Goal: Task Accomplishment & Management: Use online tool/utility

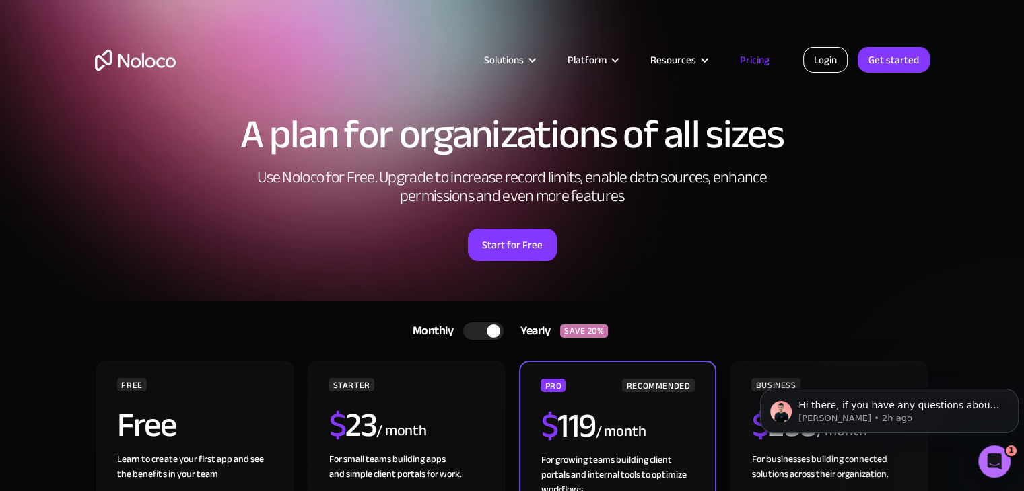
click at [838, 60] on link "Login" at bounding box center [825, 60] width 44 height 26
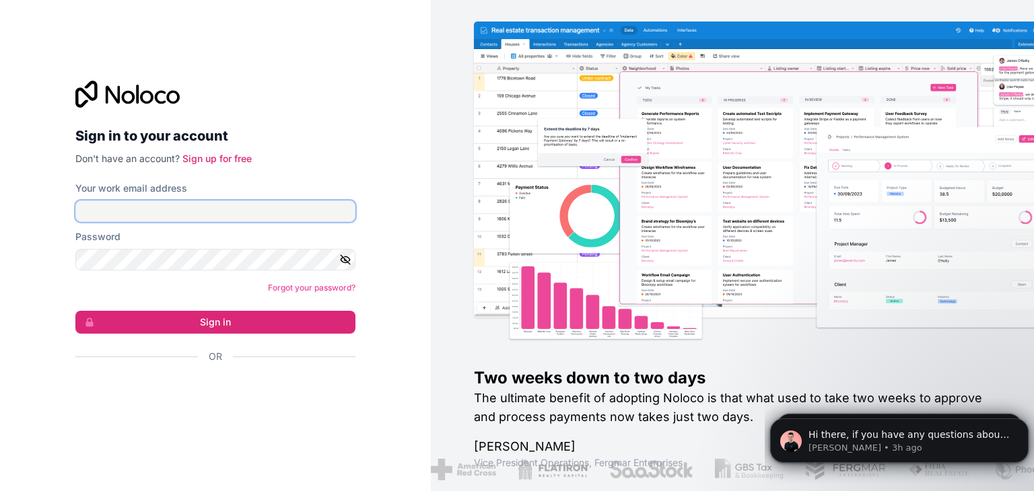
click at [199, 203] on input "Your work email address" at bounding box center [215, 212] width 280 height 22
paste input "[EMAIL_ADDRESS][DOMAIN_NAME]"
click at [341, 261] on icon "button" at bounding box center [345, 259] width 9 height 6
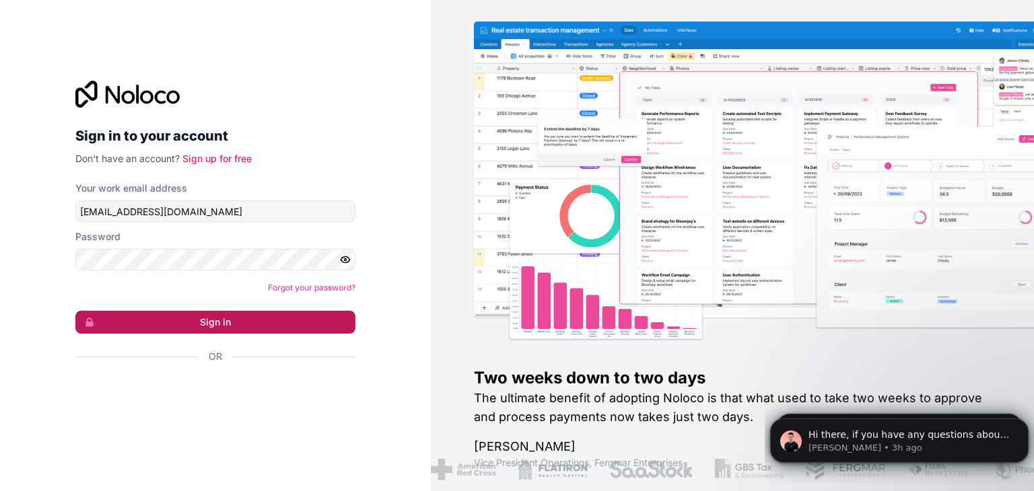
click at [194, 326] on button "Sign in" at bounding box center [215, 322] width 280 height 23
click at [271, 326] on button "Sign in" at bounding box center [215, 322] width 280 height 23
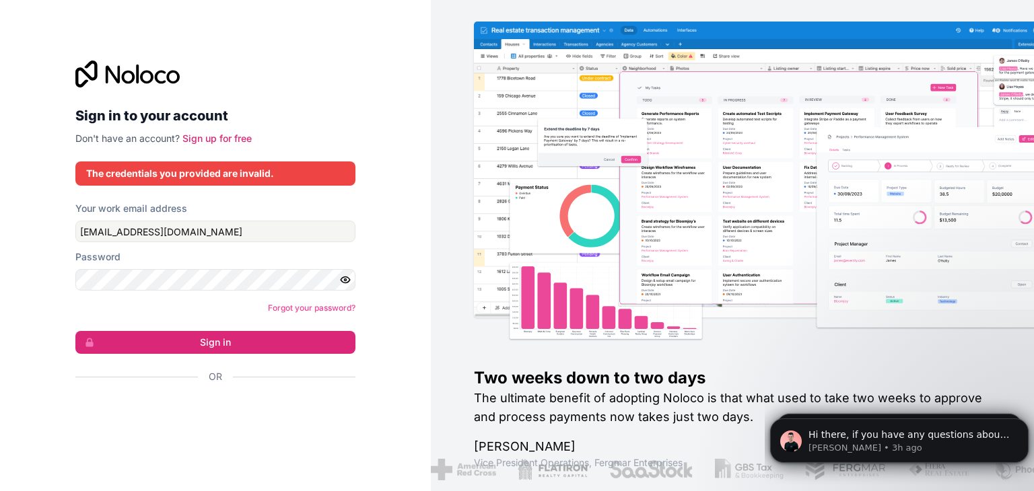
click at [16, 257] on div "Sign in to your account Don't have an account? Sign up for free The credentials…" at bounding box center [215, 245] width 431 height 491
click at [242, 221] on input "[EMAIL_ADDRESS][DOMAIN_NAME]" at bounding box center [215, 232] width 280 height 22
click at [114, 243] on form "Your work email address [EMAIL_ADDRESS][DOMAIN_NAME] Password Forgot your passw…" at bounding box center [215, 316] width 280 height 229
click at [130, 232] on input "[EMAIL_ADDRESS][DOMAIN_NAME]" at bounding box center [215, 232] width 280 height 22
paste input "n"
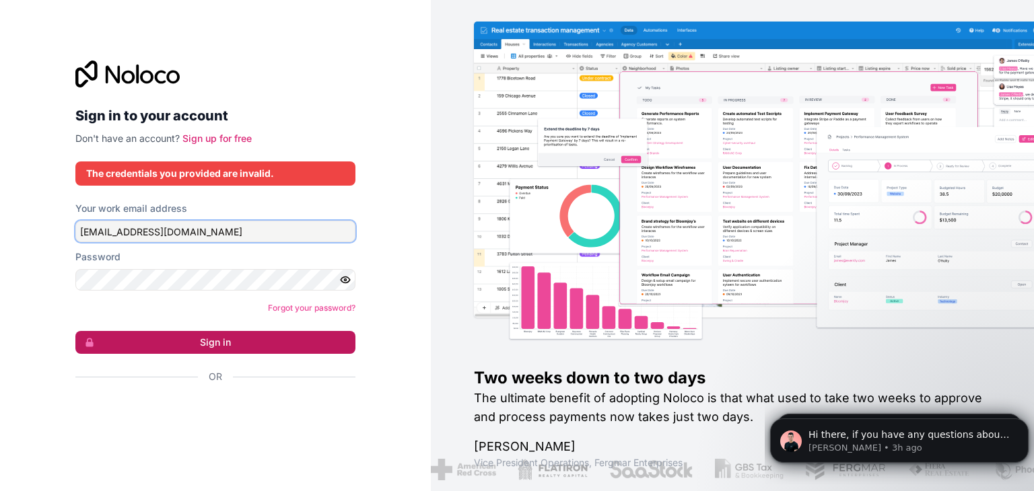
type input "[EMAIL_ADDRESS][DOMAIN_NAME]"
click at [154, 345] on button "Sign in" at bounding box center [215, 342] width 280 height 23
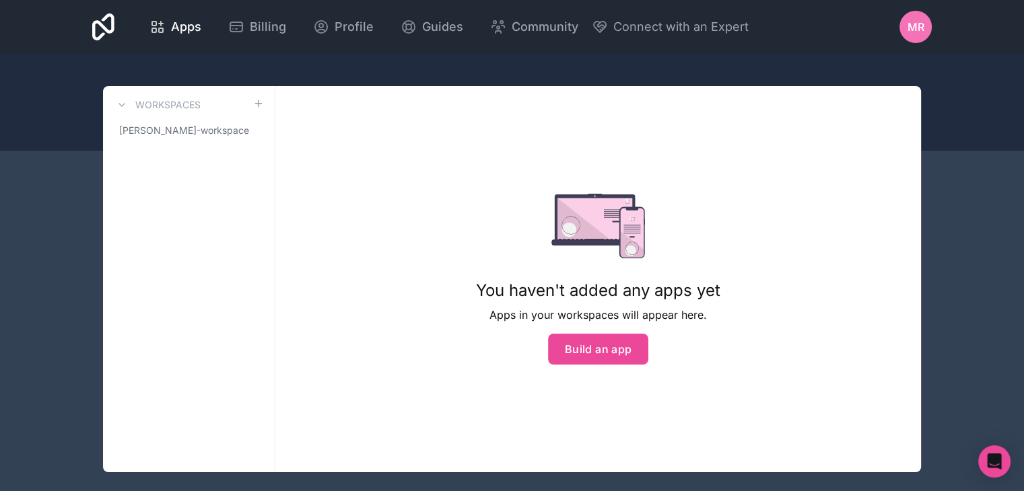
click at [44, 287] on div "Apps Billing Profile Guides Community Connect with an Expert MR Billing Profile…" at bounding box center [512, 252] width 1024 height 505
click at [155, 122] on link "[PERSON_NAME]-workspace" at bounding box center [189, 130] width 150 height 24
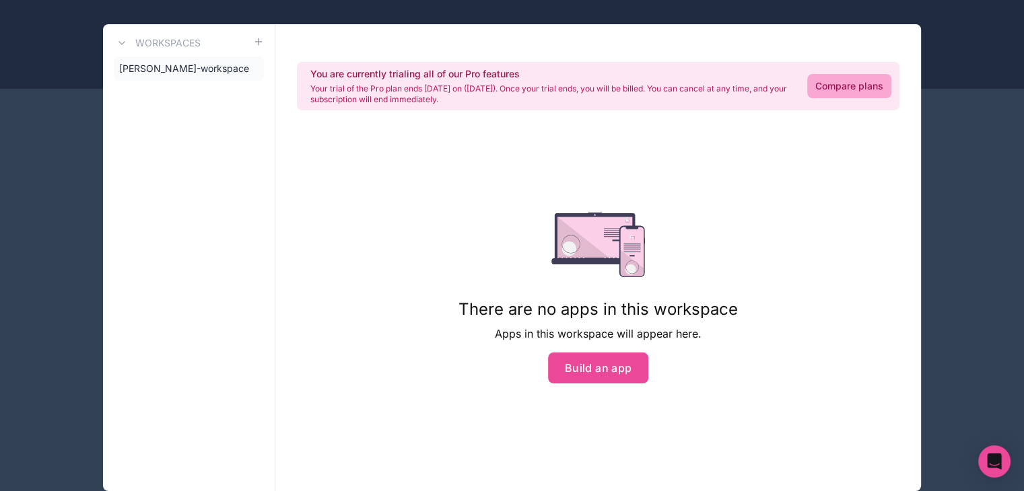
scroll to position [65, 0]
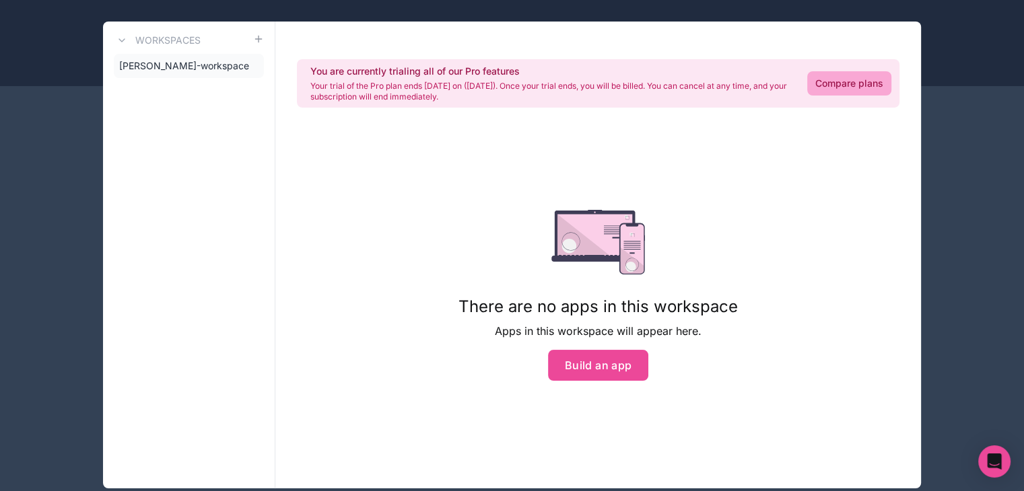
click at [598, 386] on div "There are no apps in this workspace Apps in this workspace will appear here. Bu…" at bounding box center [598, 295] width 322 height 343
click at [598, 367] on button "Build an app" at bounding box center [598, 365] width 101 height 31
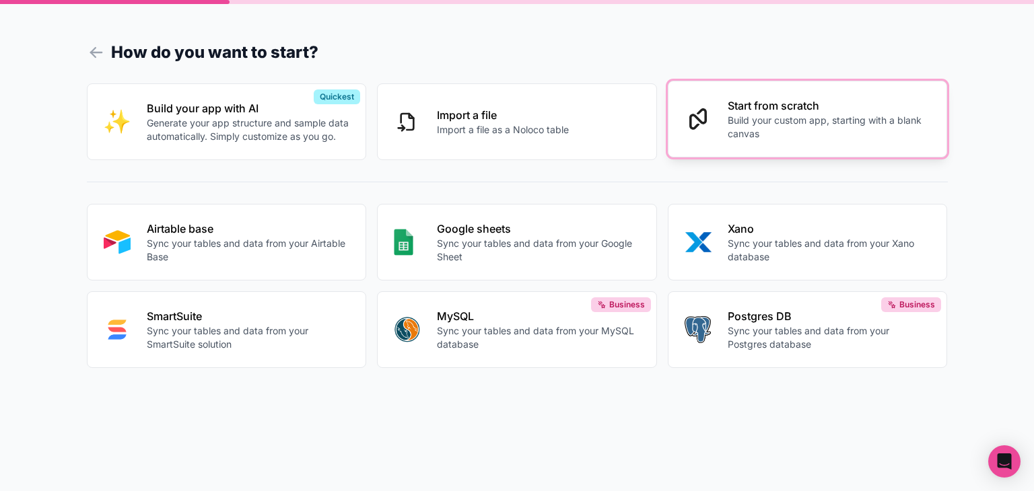
click at [780, 152] on button "Start from scratch Build your custom app, starting with a blank canvas" at bounding box center [808, 119] width 280 height 77
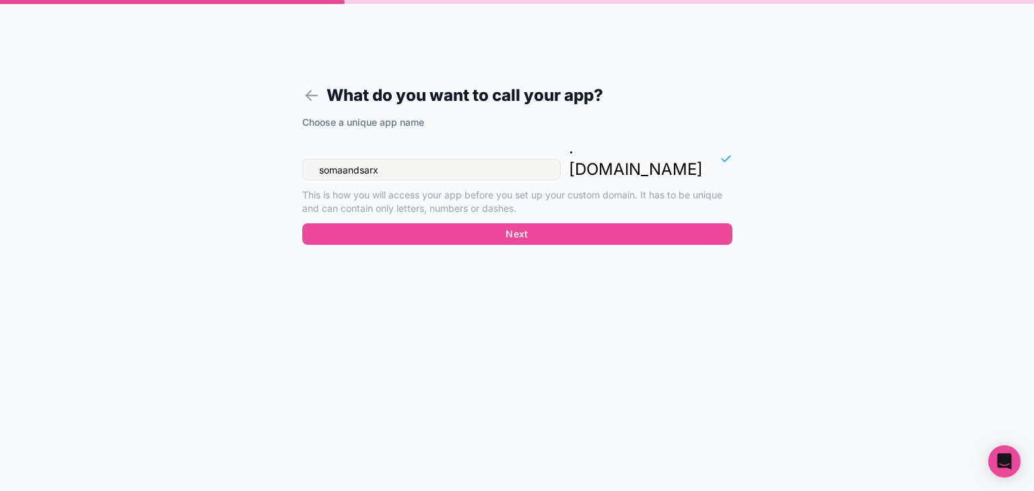
click at [484, 159] on input "somaandsarx" at bounding box center [431, 170] width 258 height 22
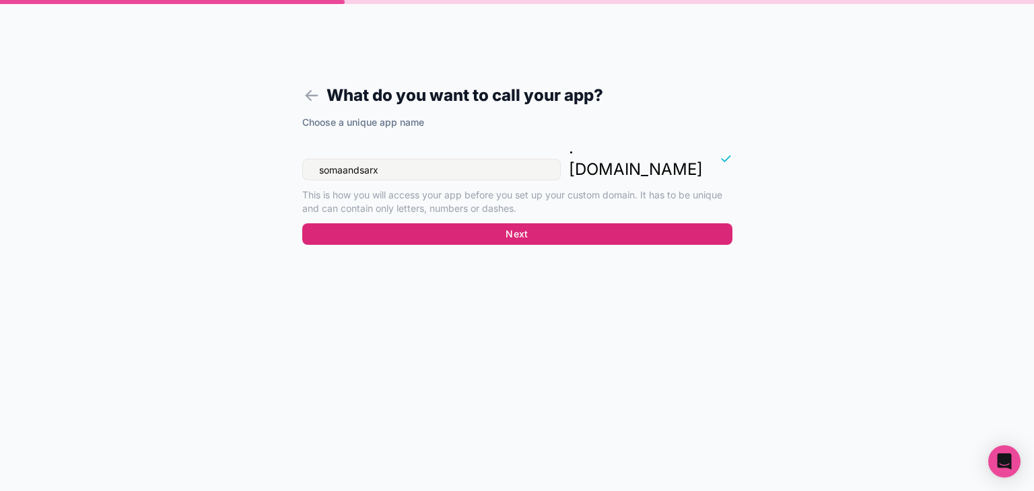
click at [468, 223] on button "Next" at bounding box center [517, 234] width 430 height 22
